Goal: Communication & Community: Answer question/provide support

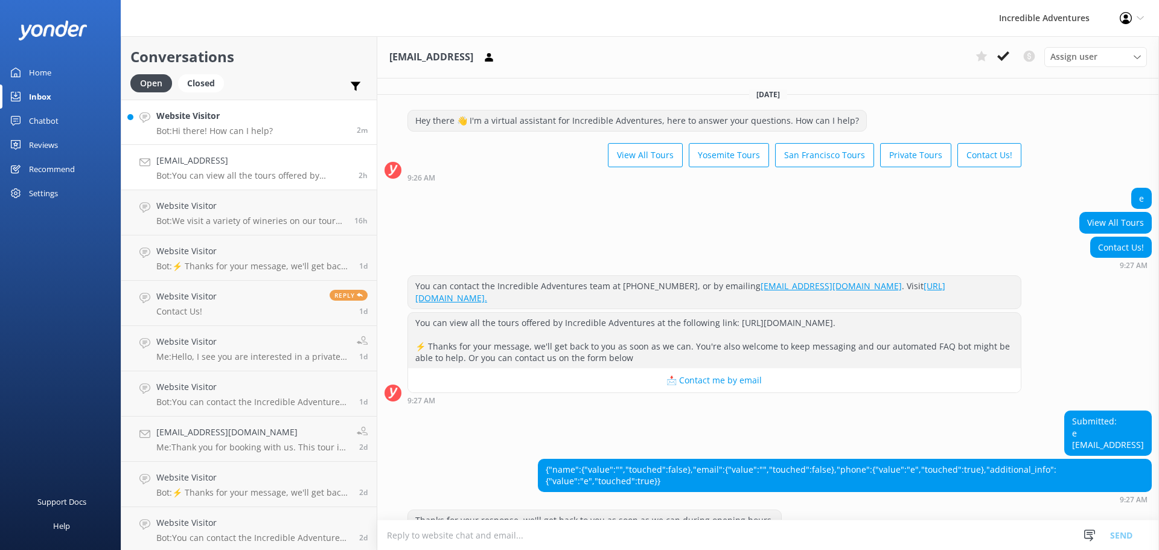
scroll to position [444, 0]
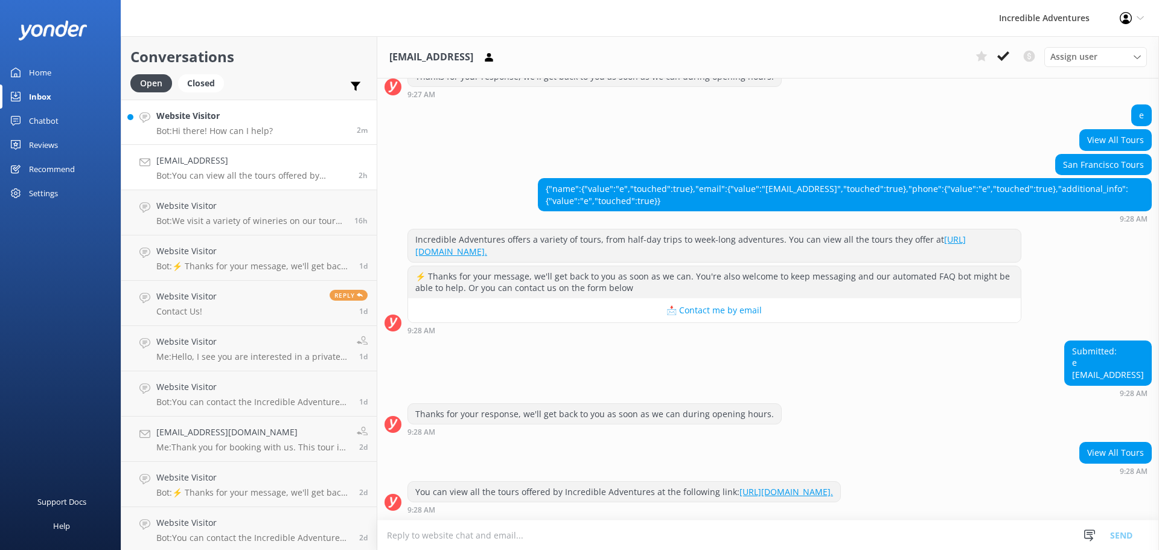
click at [196, 128] on p "Bot: Hi there! How can I help?" at bounding box center [214, 131] width 117 height 11
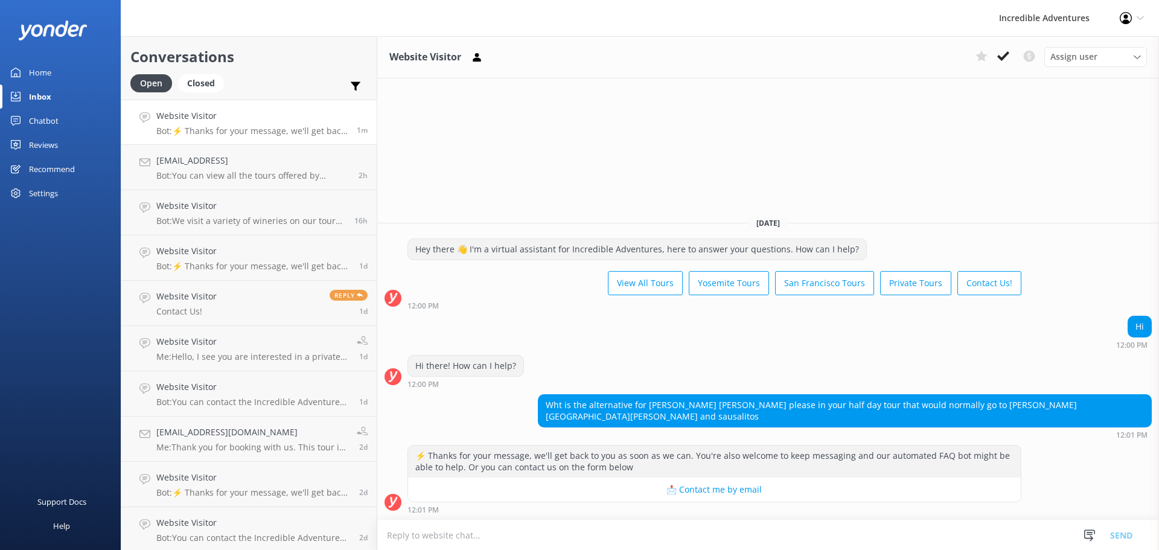
click at [543, 534] on textarea at bounding box center [768, 535] width 782 height 30
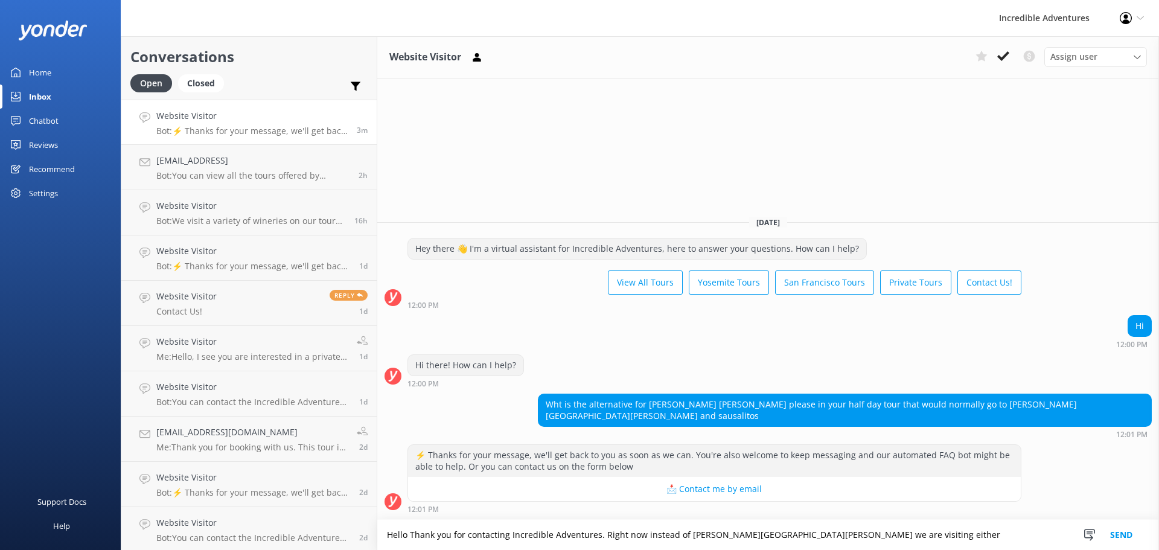
click at [896, 530] on textarea "Hello Thank you for contacting Incredible Adventures. Right now instead of [PER…" at bounding box center [768, 535] width 782 height 30
paste textarea "[PERSON_NAME][GEOGRAPHIC_DATA]"
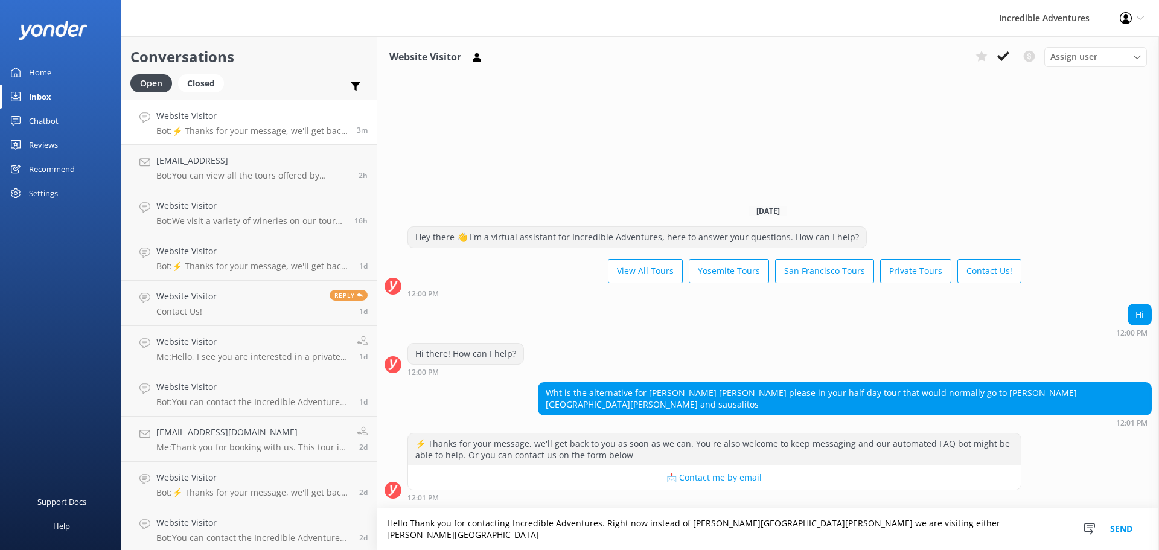
click at [965, 525] on textarea "Hello Thank you for contacting Incredible Adventures. Right now instead of [PER…" at bounding box center [768, 529] width 782 height 42
click at [966, 529] on textarea "Hello Thank you for contacting Incredible Adventures. Right now instead of [PER…" at bounding box center [768, 529] width 782 height 42
click at [961, 528] on textarea "Hello Thank you for contacting Incredible Adventures. Right now instead of [PER…" at bounding box center [768, 529] width 782 height 42
click at [951, 525] on textarea "Hello Thank you for contacting Incredible Adventures. Right now instead of [PER…" at bounding box center [768, 529] width 782 height 42
paste textarea "[PERSON_NAME] [GEOGRAPHIC_DATA]"
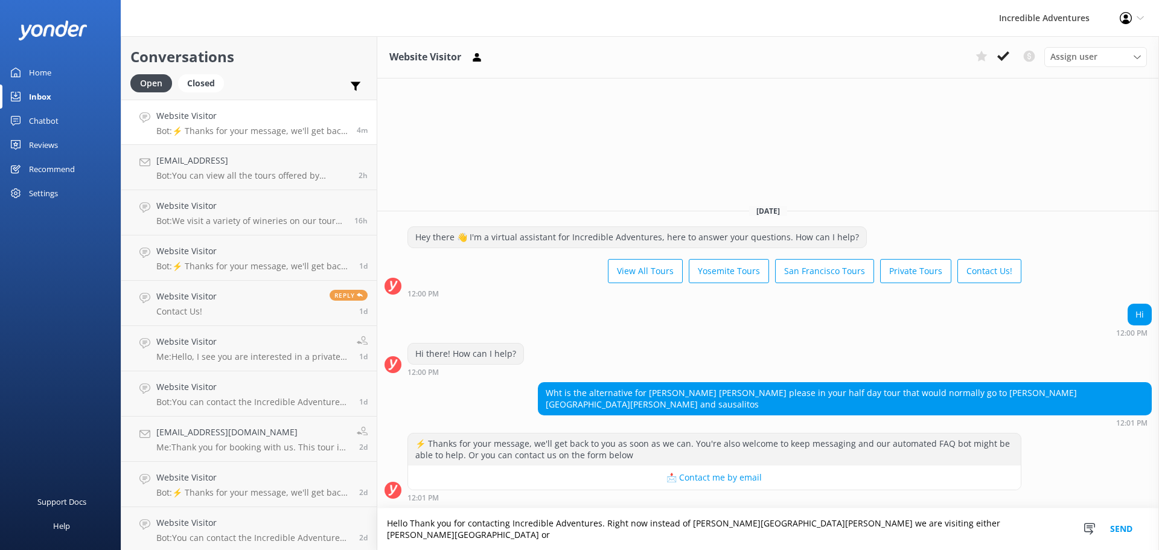
paste textarea "[PERSON_NAME] [GEOGRAPHIC_DATA]"
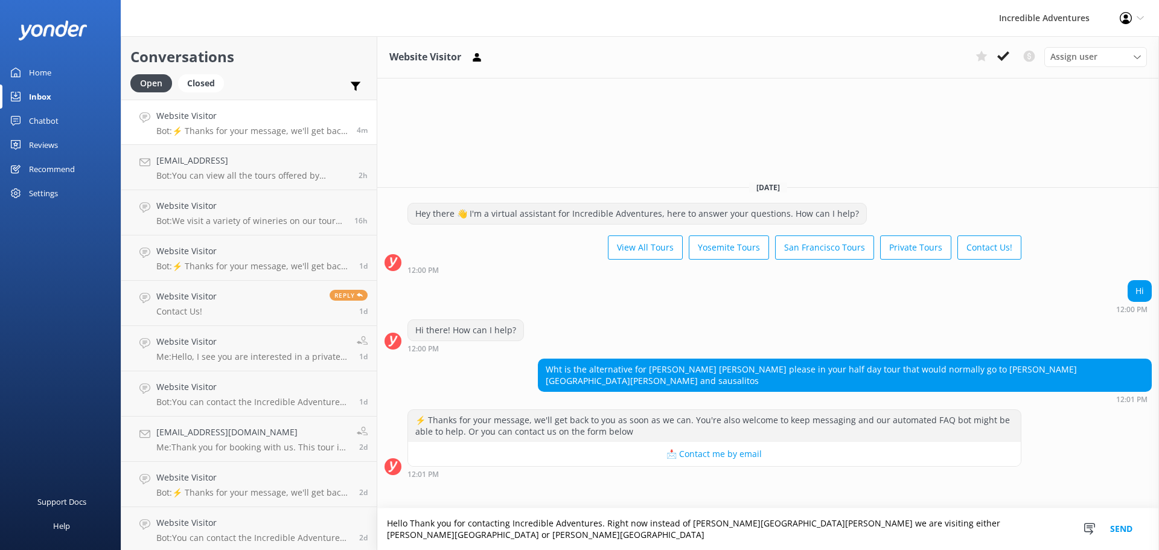
type textarea "Hello Thank you for contacting Incredible Adventures. Right now instead of [PER…"
click at [1124, 516] on button "Send" at bounding box center [1121, 529] width 45 height 42
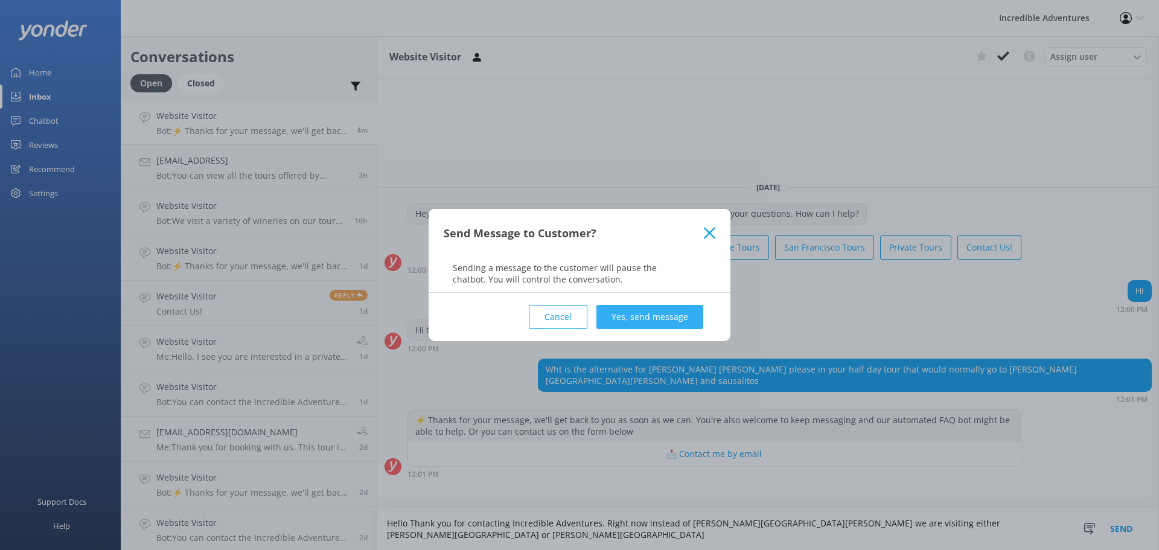
click at [694, 311] on button "Yes, send message" at bounding box center [649, 317] width 107 height 24
